Goal: Navigation & Orientation: Find specific page/section

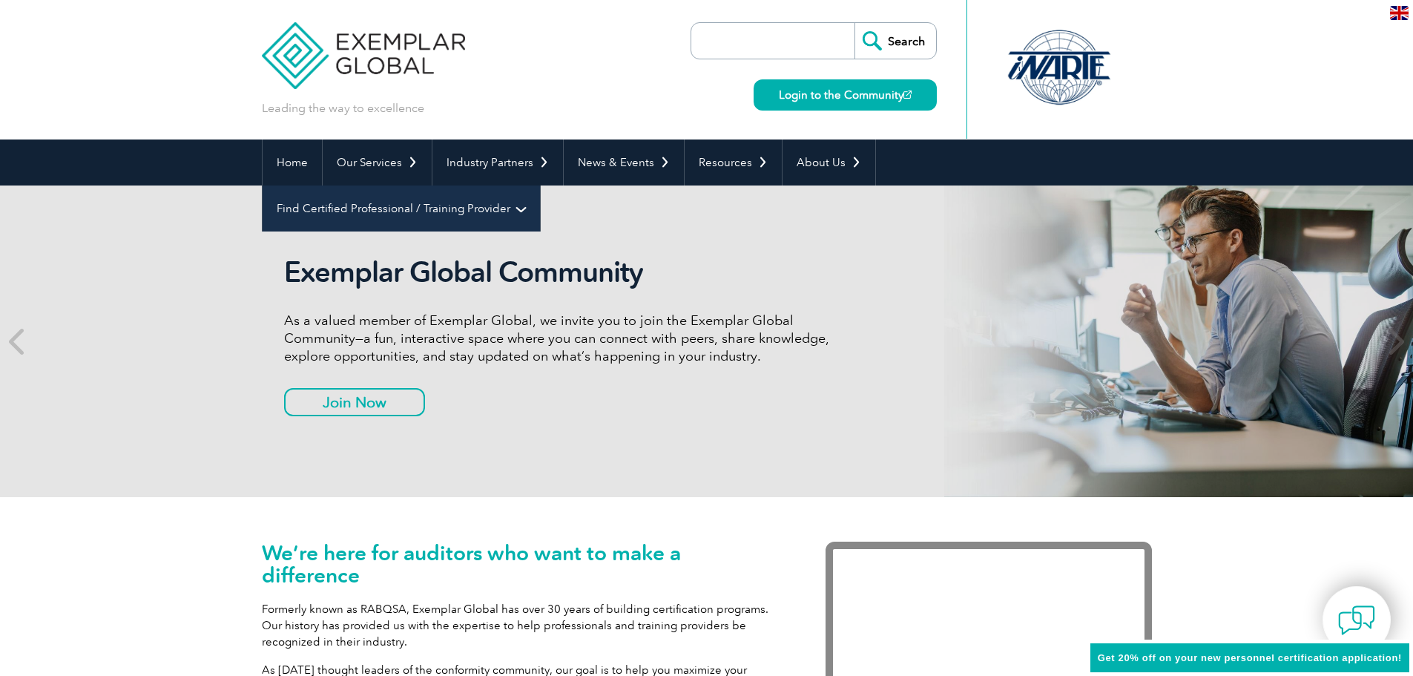
click at [540, 185] on link "Find Certified Professional / Training Provider" at bounding box center [402, 208] width 278 height 46
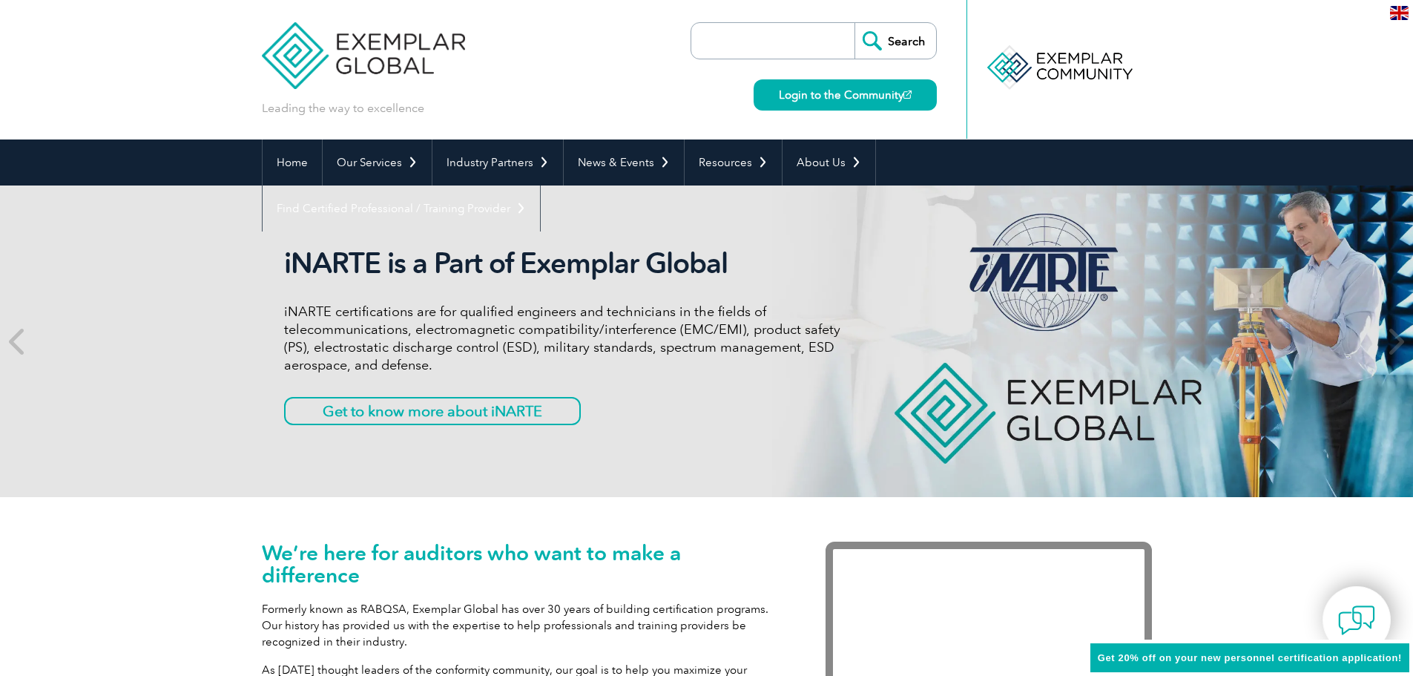
click at [1141, 162] on nav "Home Our Services Getting Certified Individual Certifications Engineers & Techn…" at bounding box center [707, 185] width 890 height 92
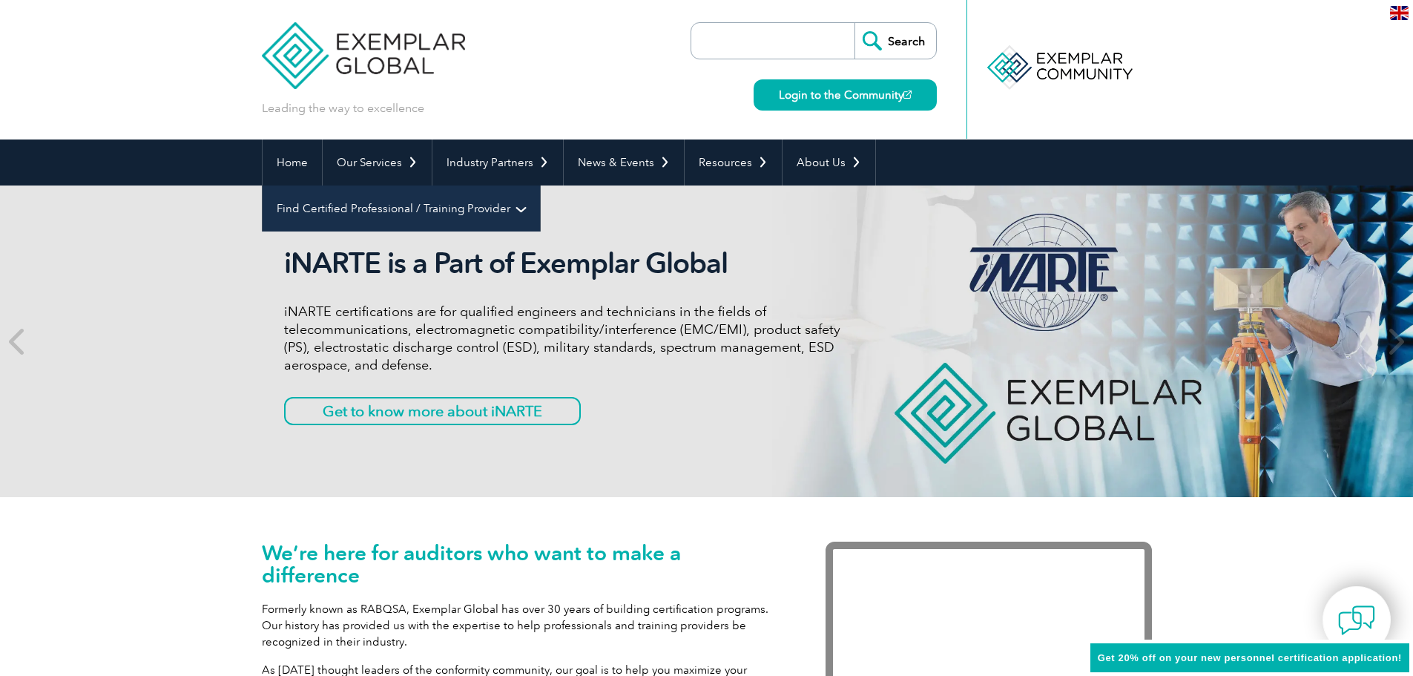
click at [540, 185] on link "Find Certified Professional / Training Provider" at bounding box center [402, 208] width 278 height 46
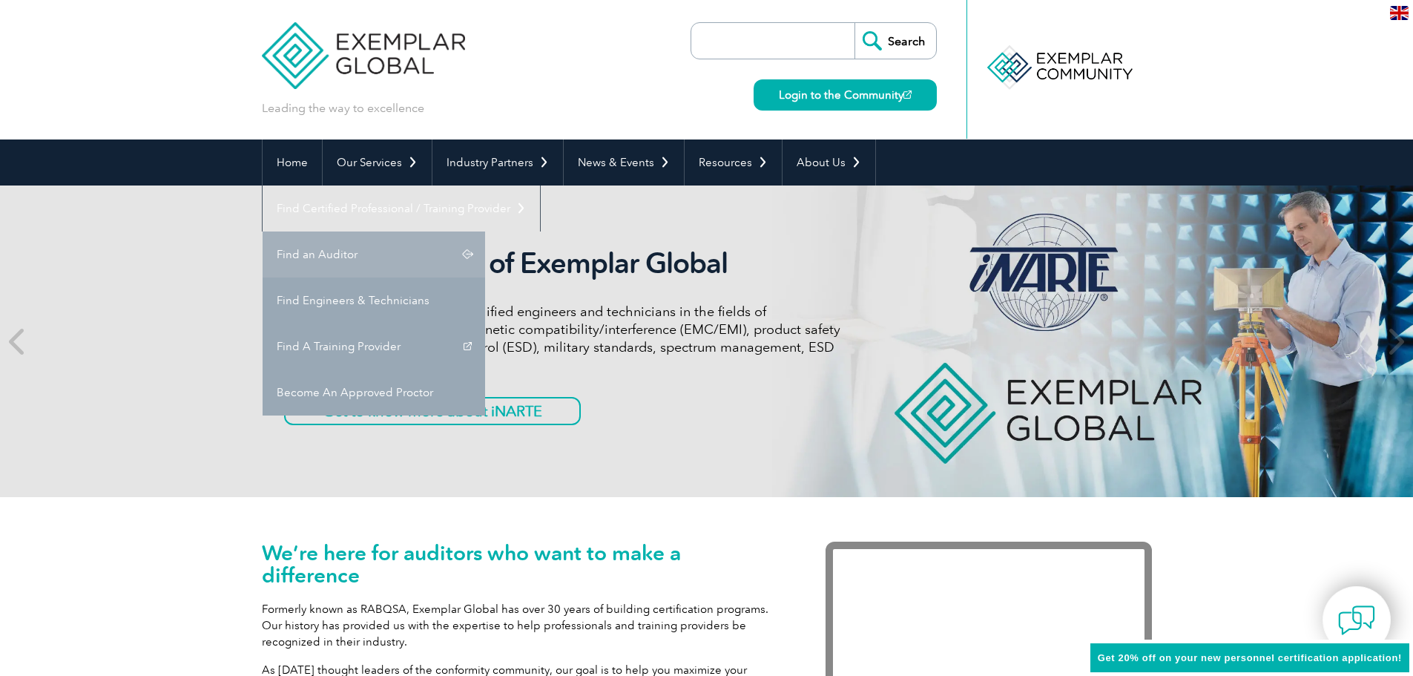
click at [485, 231] on link "Find an Auditor" at bounding box center [374, 254] width 223 height 46
